Goal: Task Accomplishment & Management: Use online tool/utility

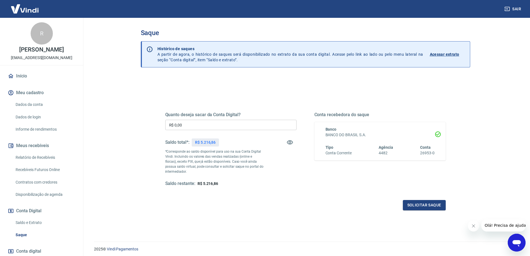
click at [216, 126] on input "R$ 0,00" at bounding box center [230, 125] width 131 height 10
click at [209, 143] on p "R$ 5.216,86" at bounding box center [205, 142] width 21 height 6
copy div "R$ 5.216,86"
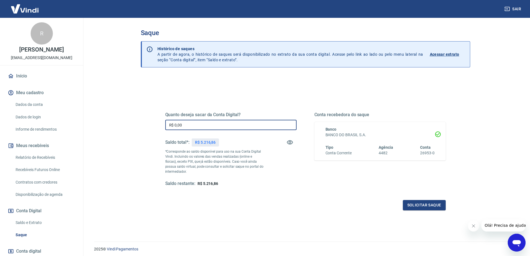
click at [203, 126] on input "R$ 0,00" at bounding box center [230, 125] width 131 height 10
type input "R$ 5.216,86"
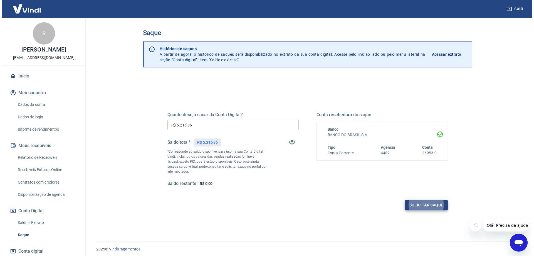
scroll to position [19, 0]
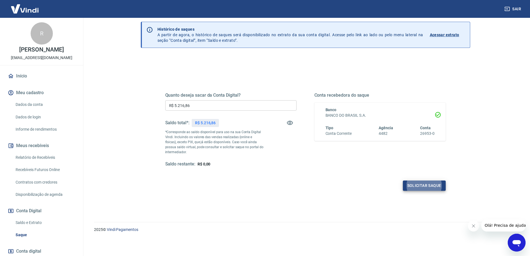
click at [413, 186] on button "Solicitar saque" at bounding box center [424, 185] width 43 height 10
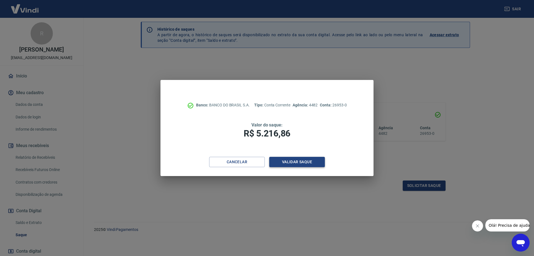
click at [311, 165] on button "Validar saque" at bounding box center [297, 162] width 56 height 10
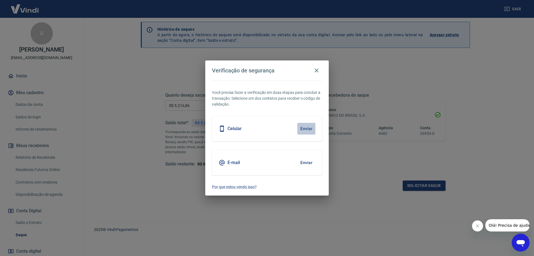
click at [306, 128] on button "Enviar" at bounding box center [307, 129] width 18 height 12
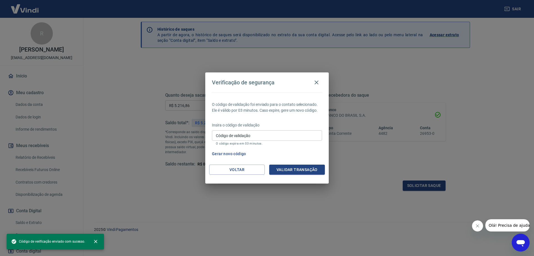
click at [292, 137] on input "Código de validação" at bounding box center [267, 135] width 110 height 10
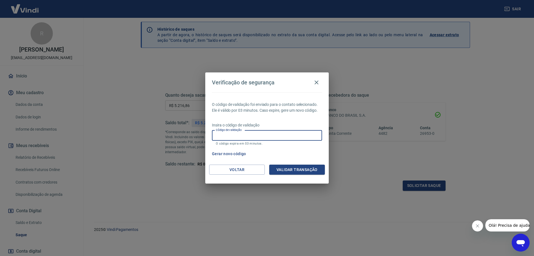
click at [290, 133] on input "Código de validação" at bounding box center [267, 135] width 110 height 10
click at [231, 134] on input "Código de validação" at bounding box center [267, 135] width 110 height 10
click at [271, 112] on p "O código de validação foi enviado para o contato selecionado. Ele é válido por …" at bounding box center [267, 108] width 110 height 12
click at [261, 132] on input "Código de validação" at bounding box center [267, 135] width 110 height 10
type input "624800"
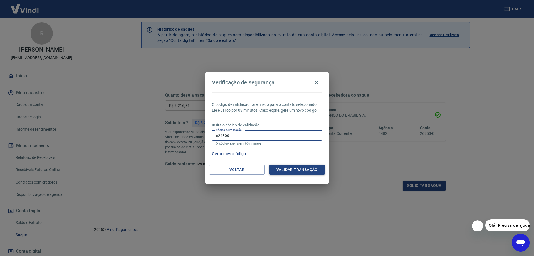
click at [307, 169] on button "Validar transação" at bounding box center [297, 169] width 56 height 10
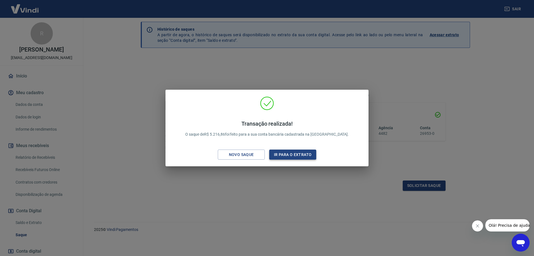
click at [290, 153] on button "Ir para o extrato" at bounding box center [292, 154] width 47 height 10
